Goal: Task Accomplishment & Management: Use online tool/utility

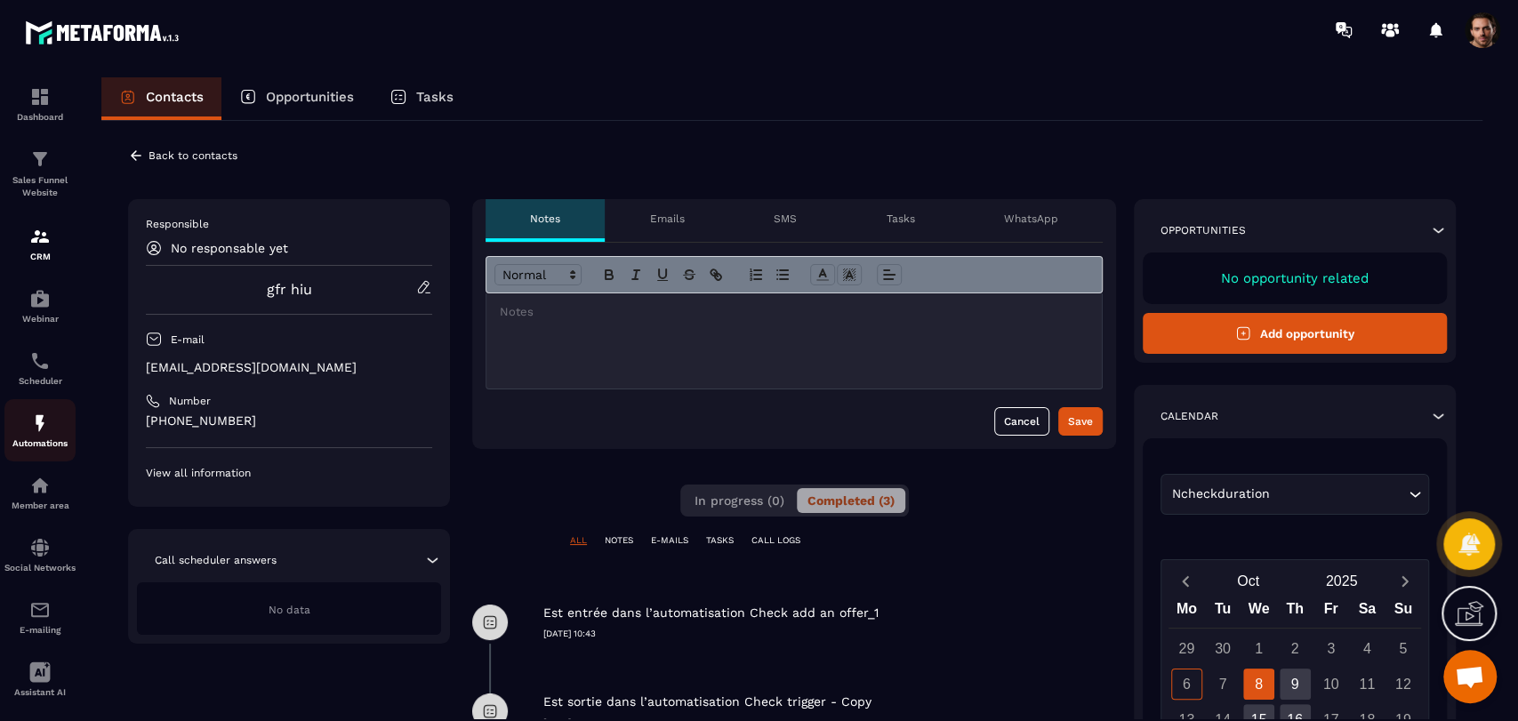
click at [50, 434] on img at bounding box center [39, 423] width 21 height 21
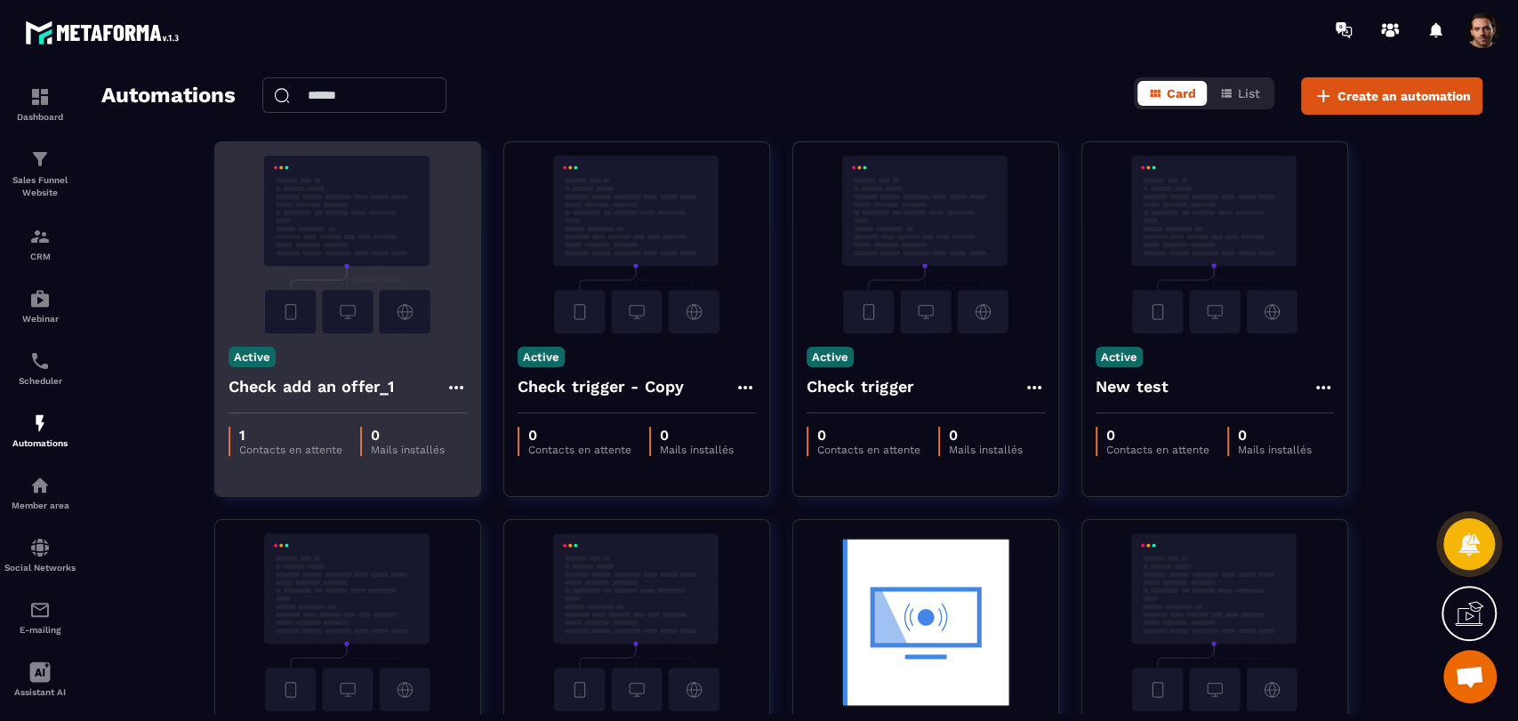
click at [444, 380] on div "Check add an offer_1" at bounding box center [347, 392] width 238 height 43
click at [455, 388] on icon at bounding box center [455, 388] width 14 height 4
click at [472, 410] on link "Edit" at bounding box center [499, 427] width 92 height 39
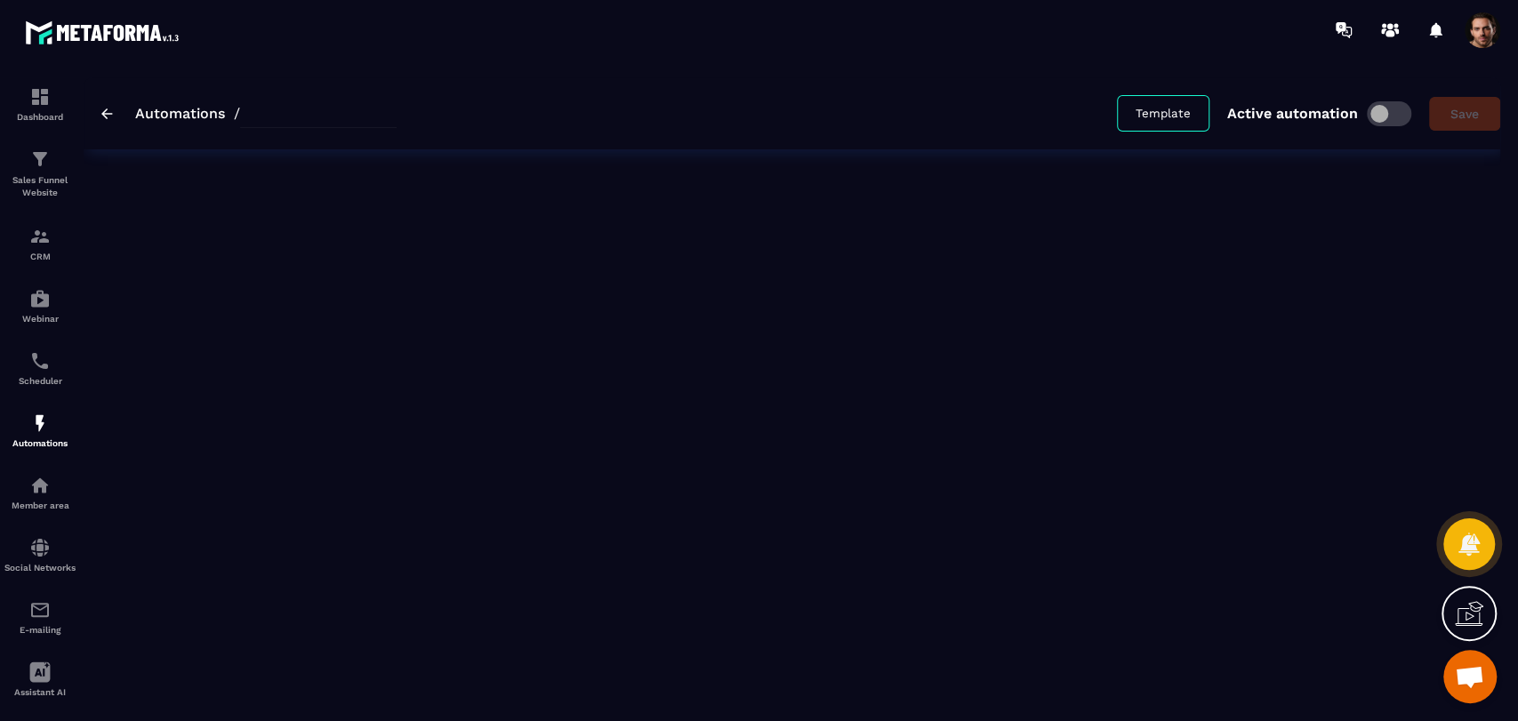
type input "**********"
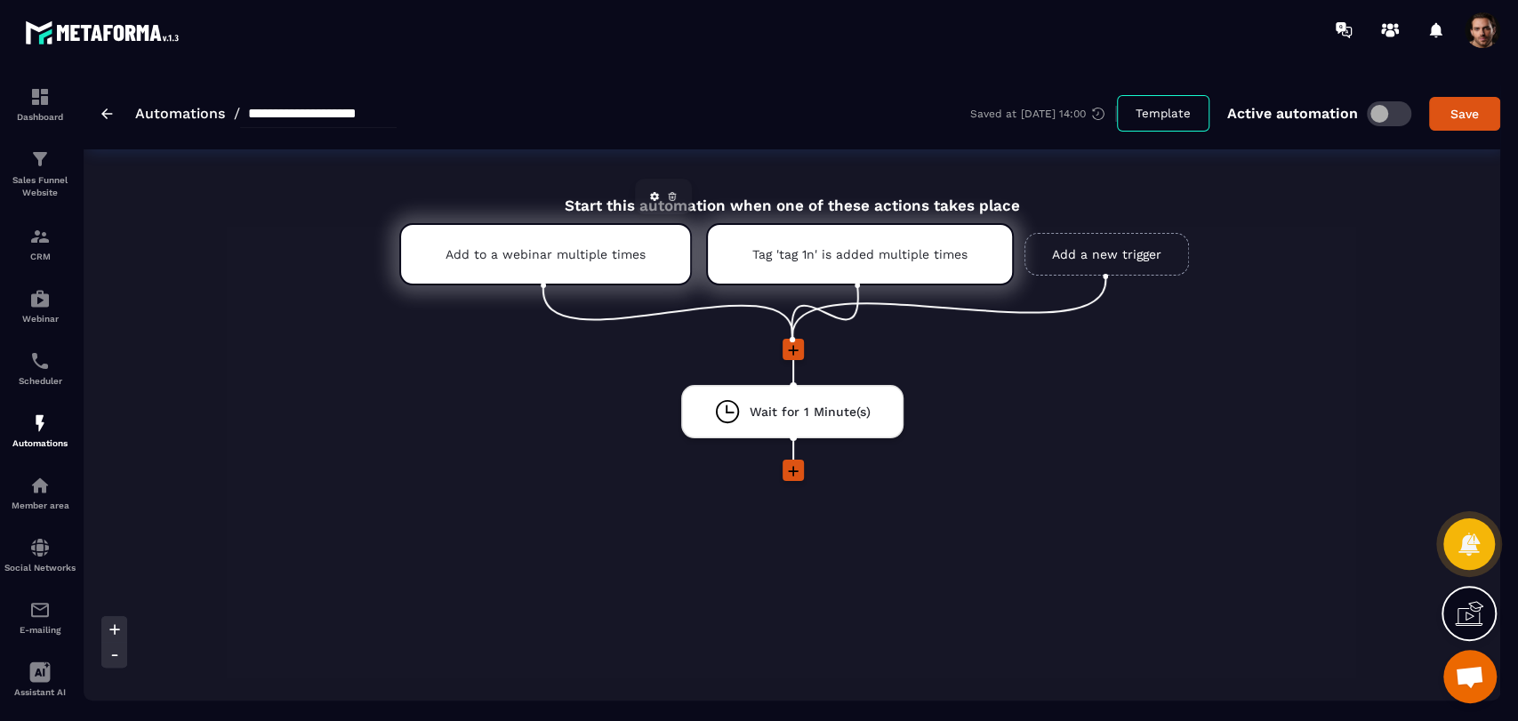
click at [670, 194] on icon at bounding box center [672, 194] width 4 height 2
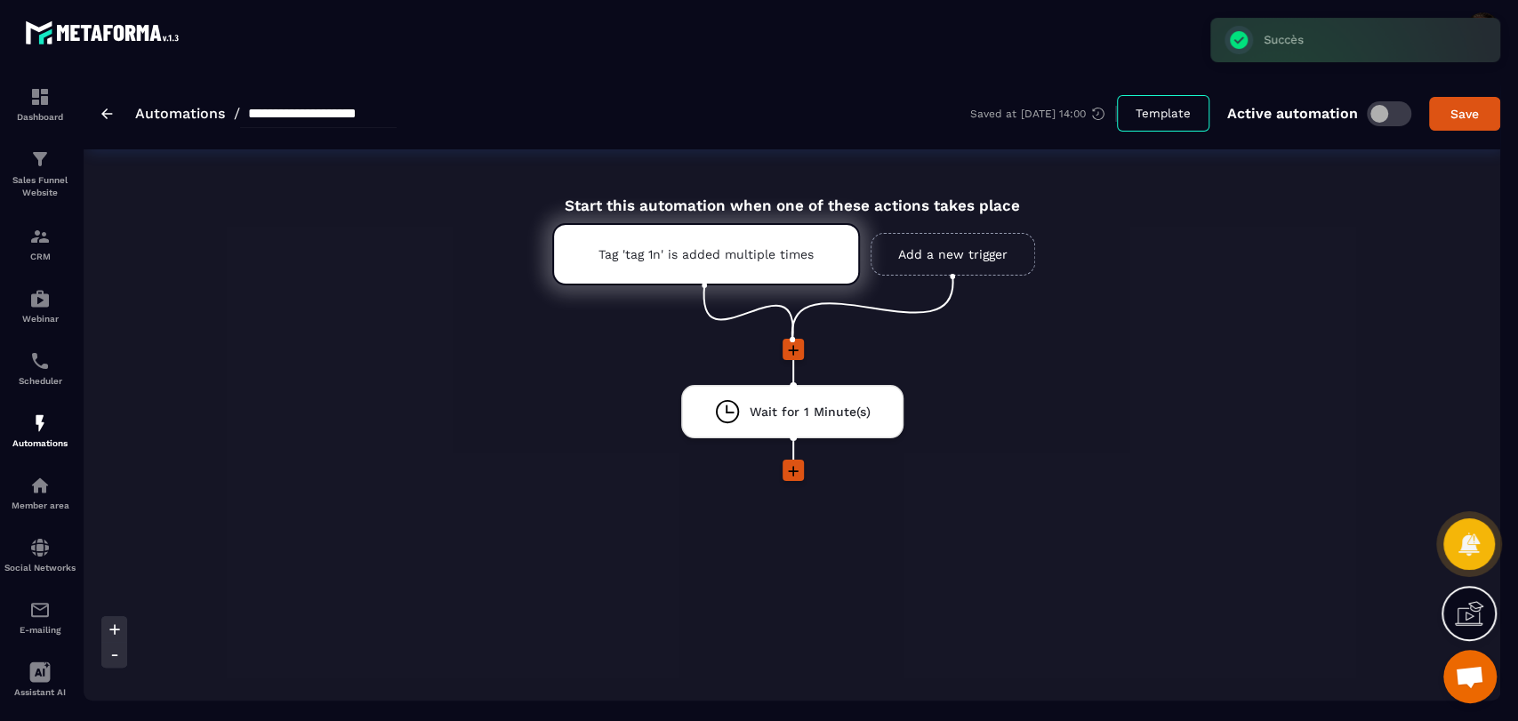
click at [785, 346] on icon at bounding box center [793, 350] width 18 height 18
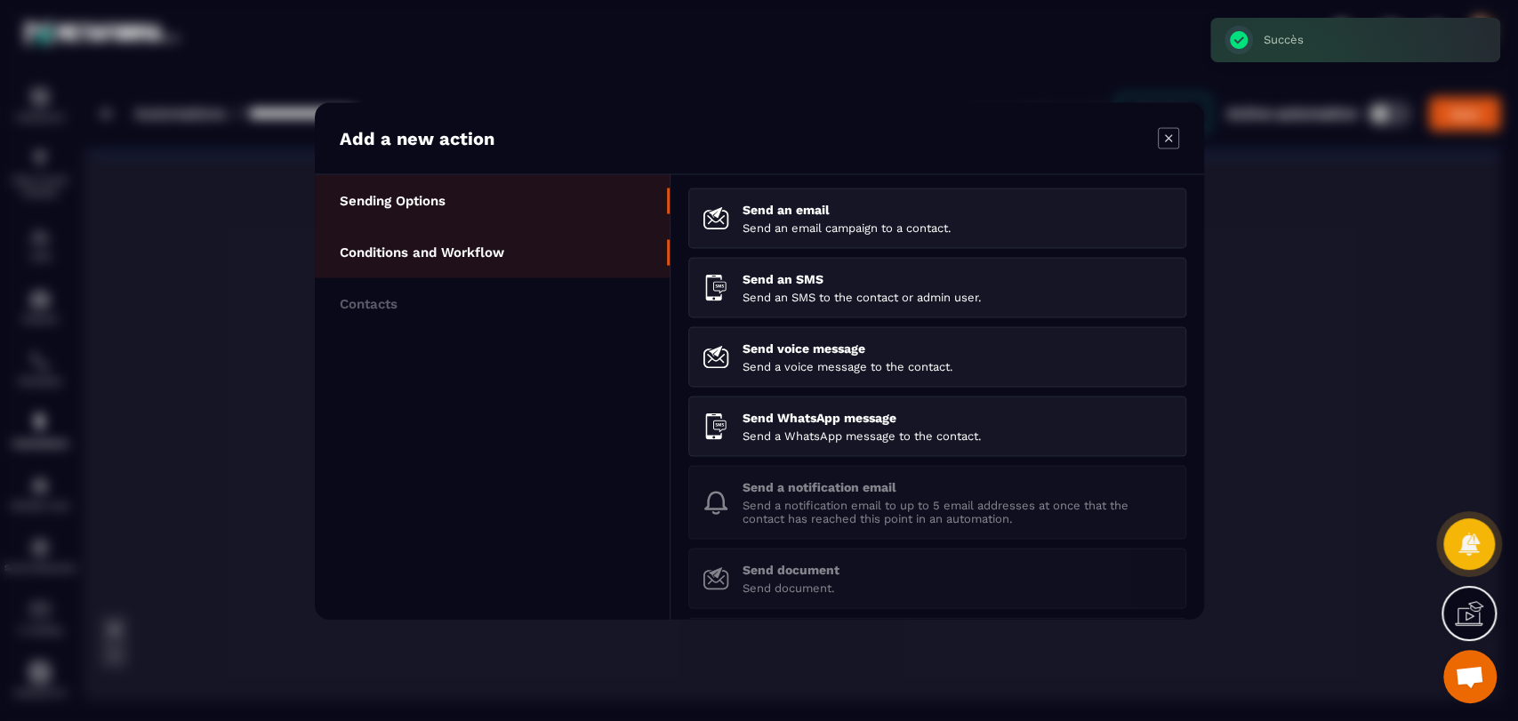
click at [504, 256] on p "Conditions and Workflow" at bounding box center [422, 252] width 164 height 16
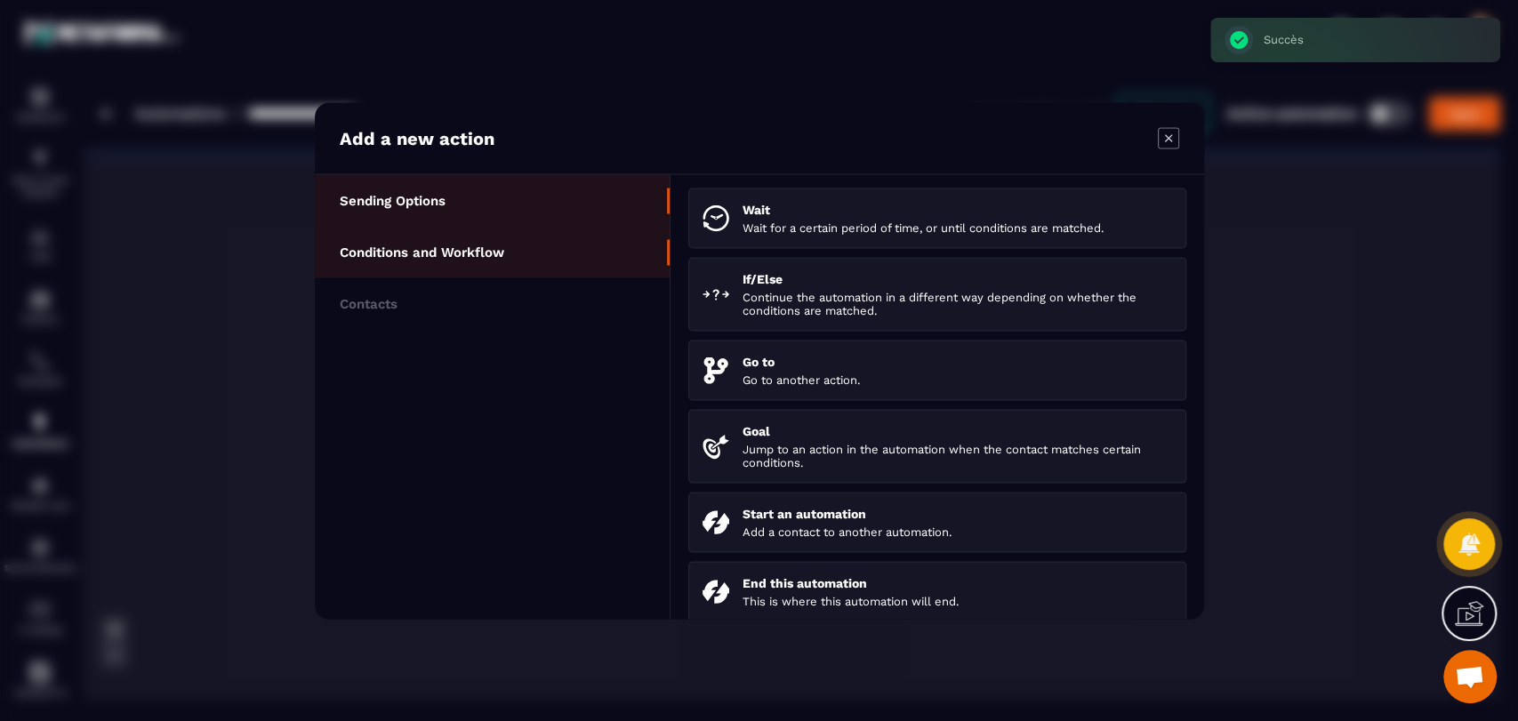
click at [440, 208] on li "Sending Options" at bounding box center [492, 200] width 355 height 52
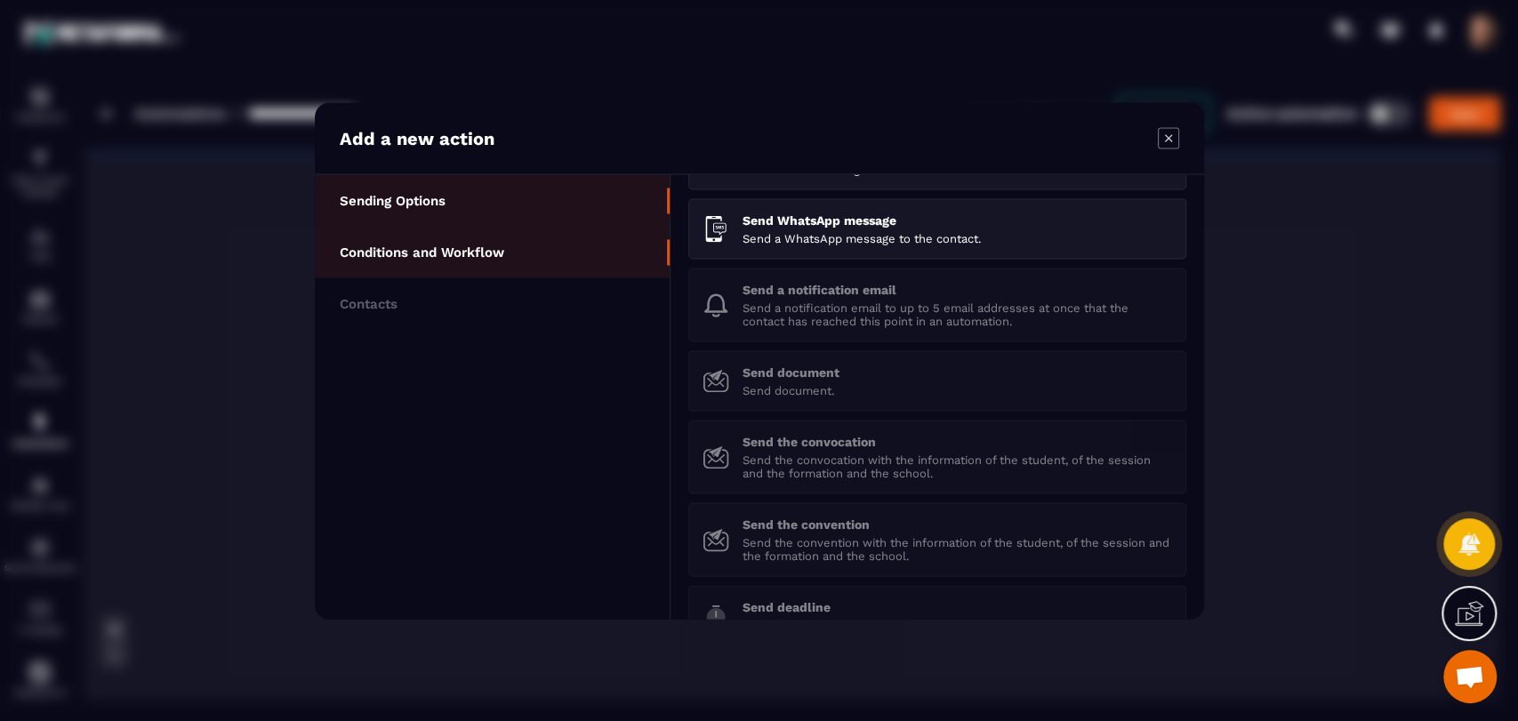
click at [382, 255] on p "Conditions and Workflow" at bounding box center [422, 252] width 164 height 16
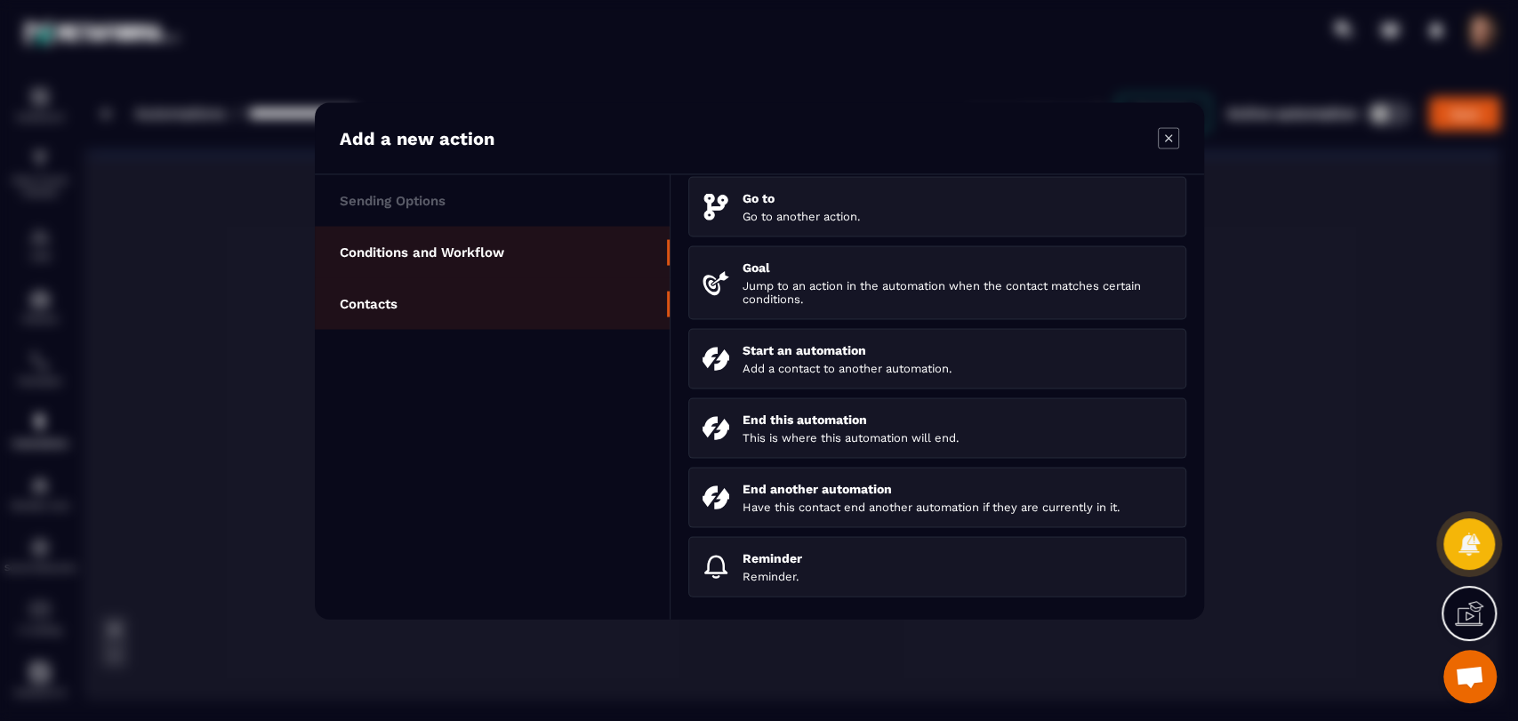
click at [421, 310] on li "Contacts" at bounding box center [492, 303] width 355 height 52
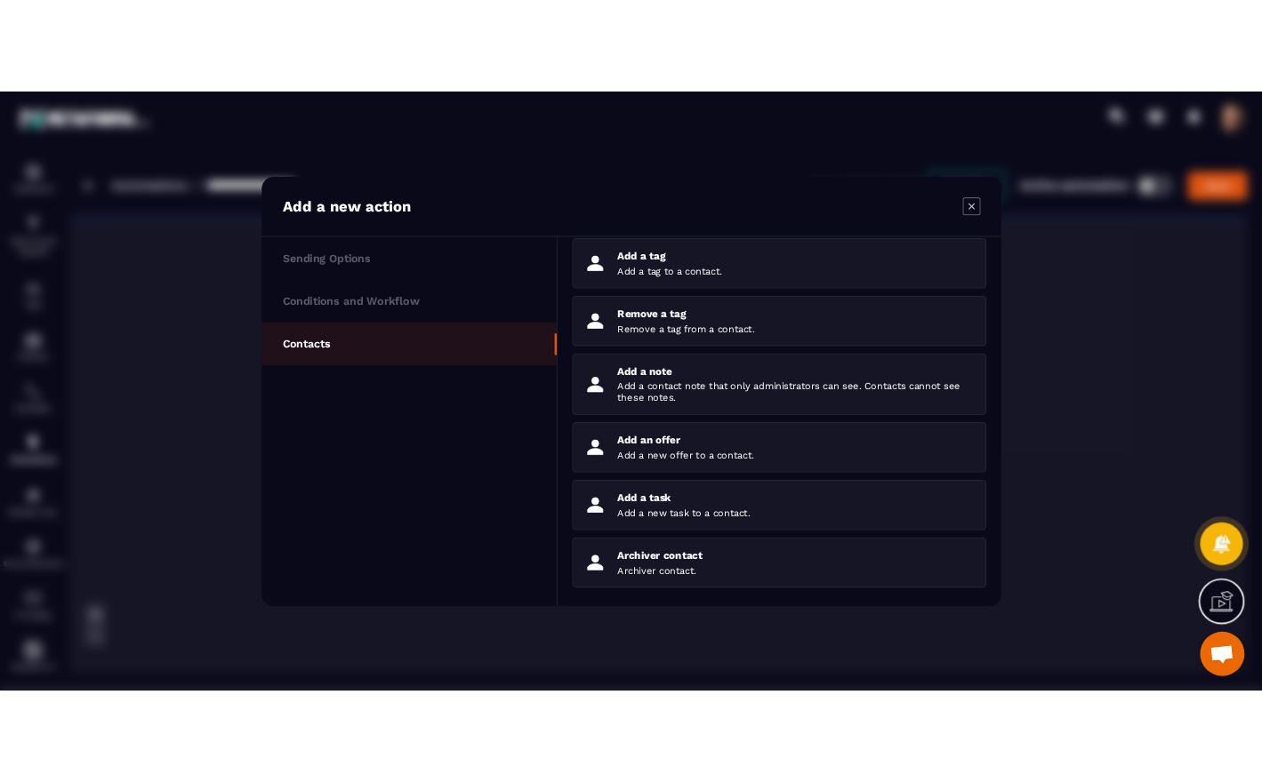
scroll to position [163, 0]
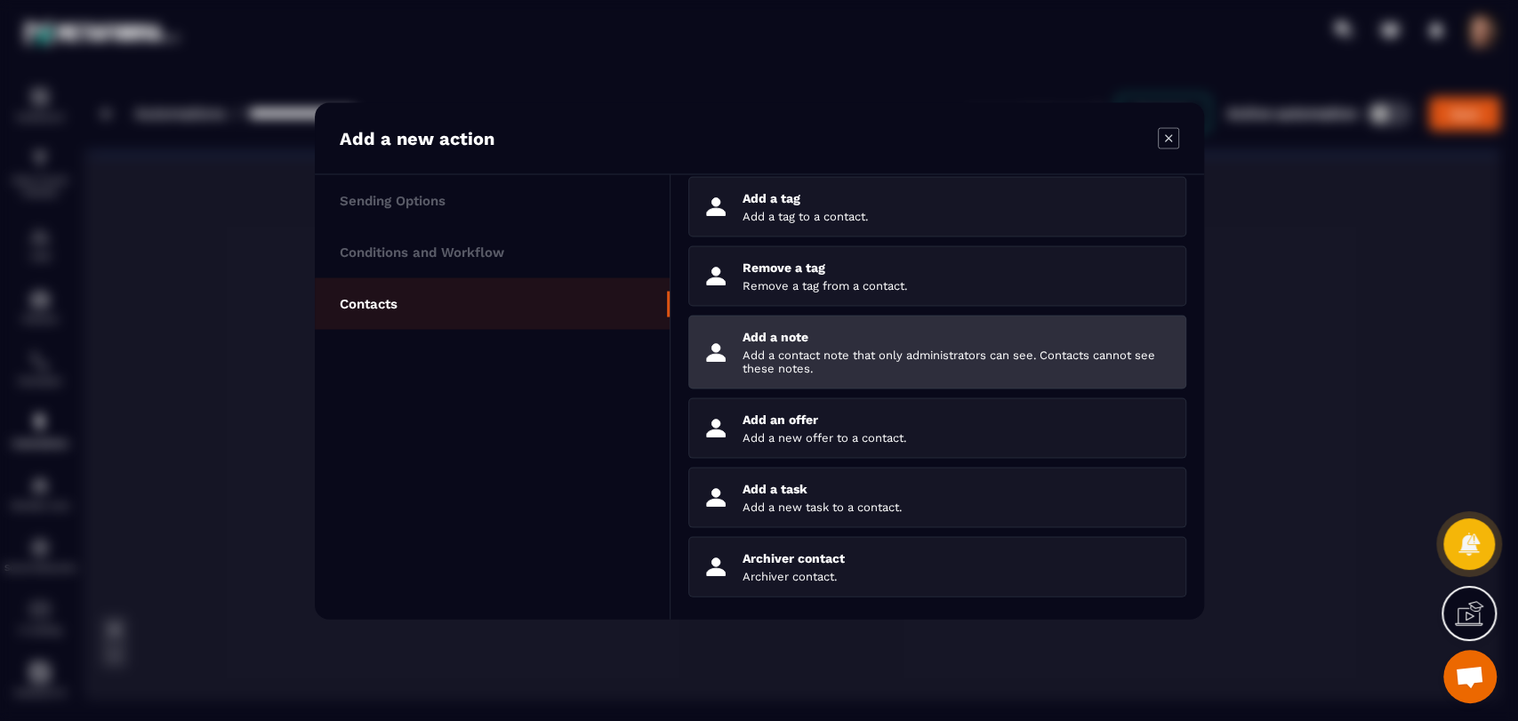
click at [909, 371] on li "Add a note Add a contact note that only administrators can see. Contacts cannot…" at bounding box center [937, 352] width 498 height 74
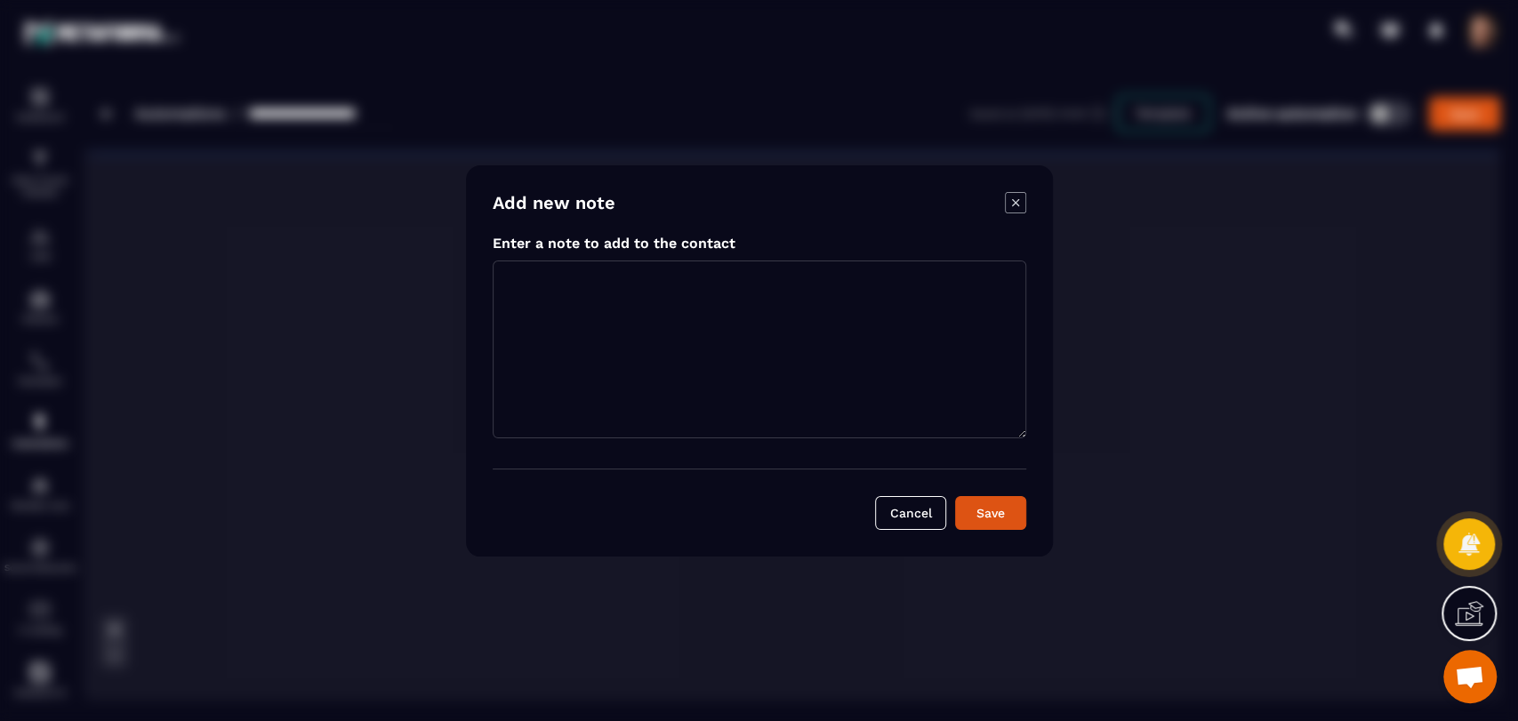
click at [624, 329] on textarea "Modal window" at bounding box center [759, 350] width 533 height 178
type textarea "******"
click at [955, 501] on button "Save" at bounding box center [990, 513] width 71 height 34
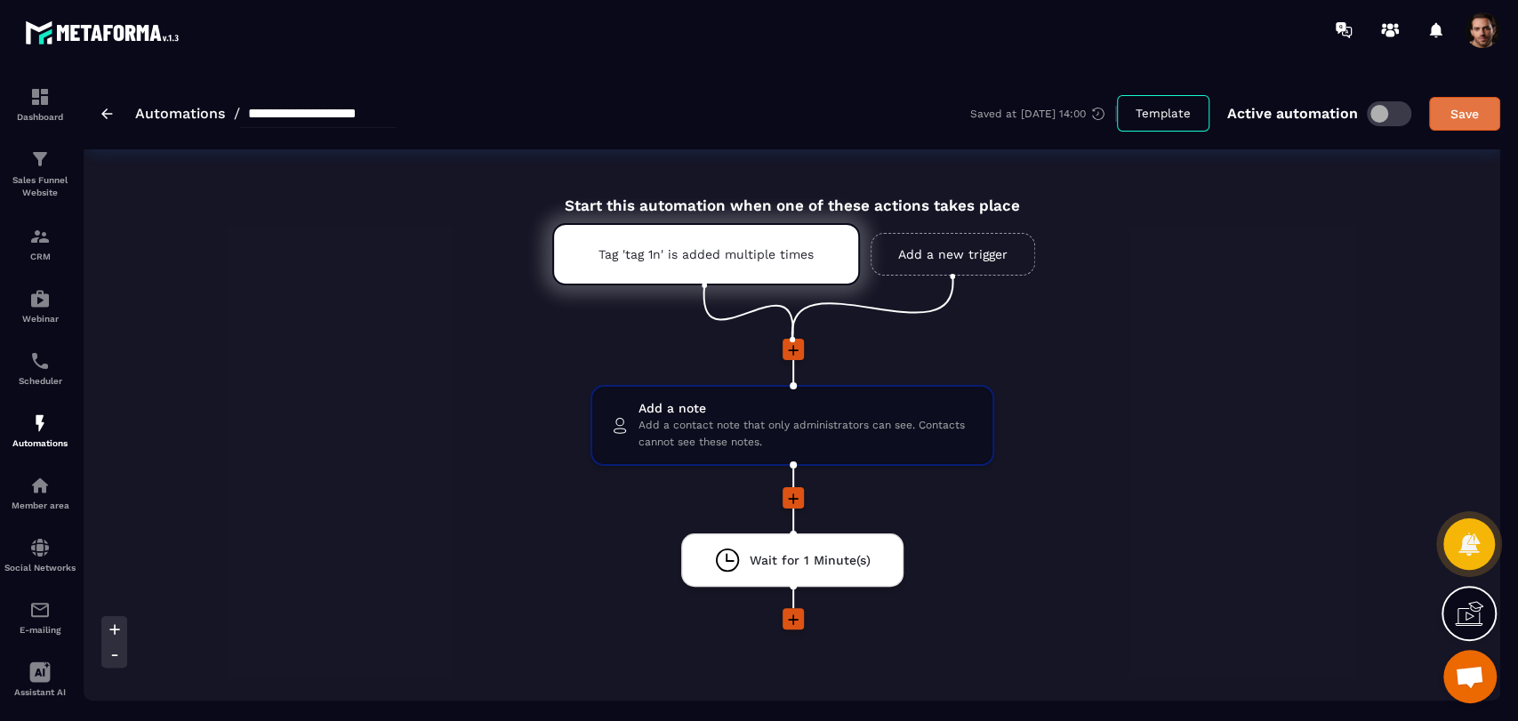
click at [1452, 123] on button "Save" at bounding box center [1464, 114] width 71 height 34
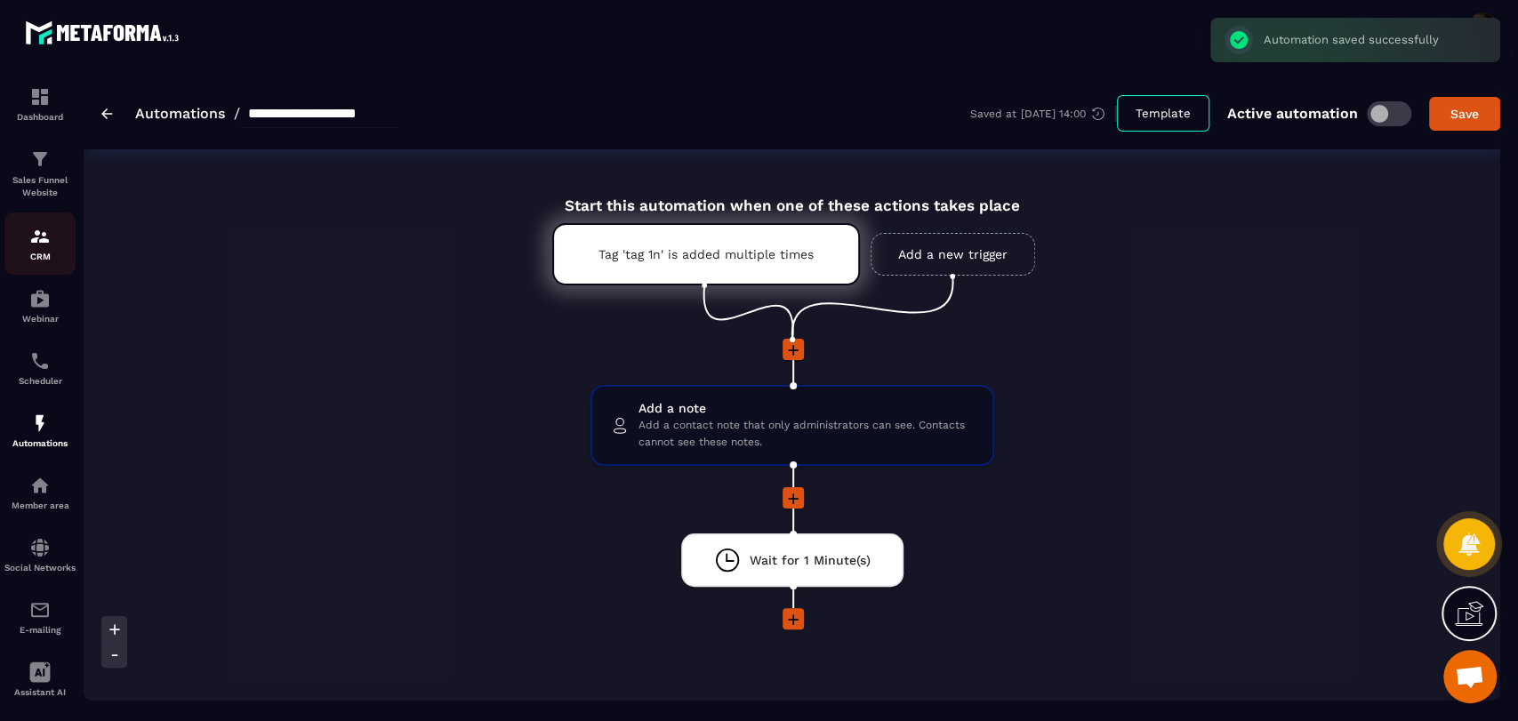
click at [31, 252] on p "CRM" at bounding box center [39, 257] width 71 height 10
